Goal: Task Accomplishment & Management: Manage account settings

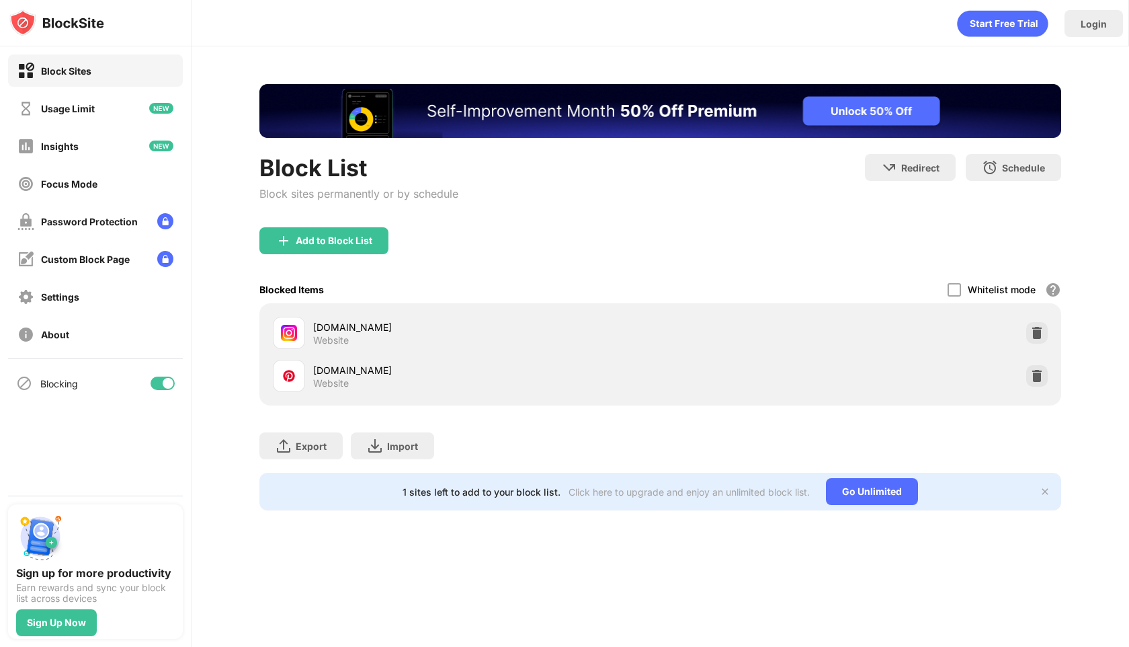
click at [1043, 372] on img at bounding box center [1036, 375] width 13 height 13
